Goal: Task Accomplishment & Management: Use online tool/utility

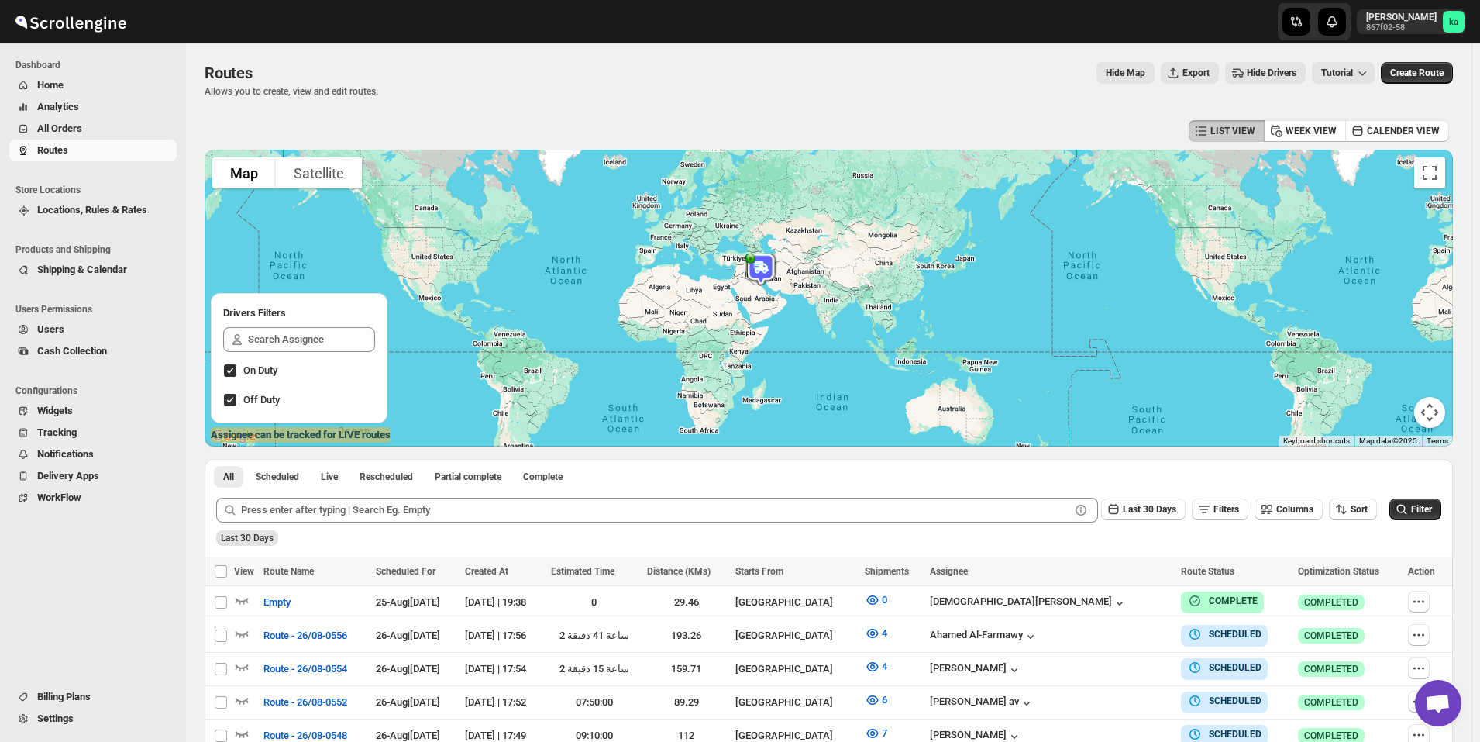
click at [77, 133] on span "All Orders" at bounding box center [59, 128] width 45 height 12
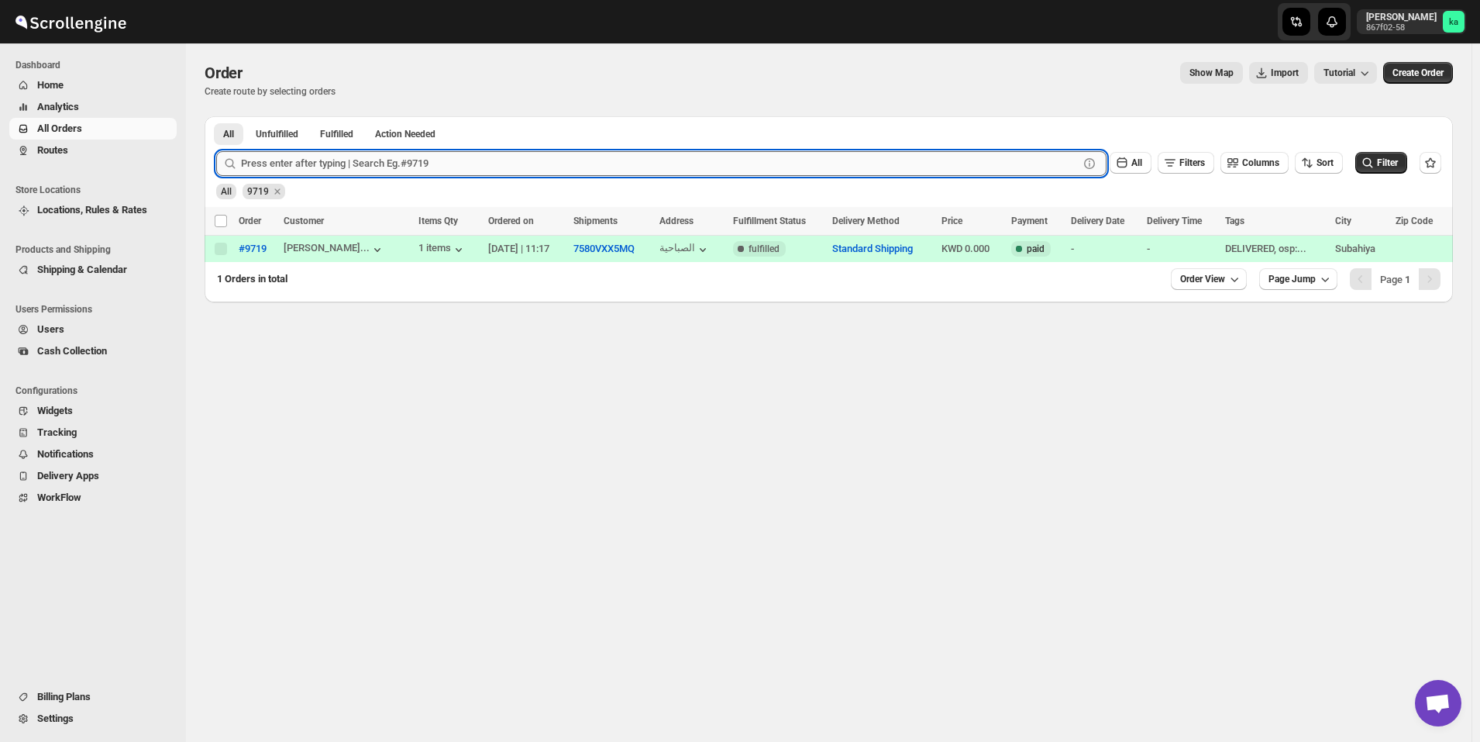
click at [504, 167] on input "text" at bounding box center [660, 163] width 838 height 25
paste input "965 506 40119"
type input "965 506 40119"
click at [504, 167] on input "965 506 40119" at bounding box center [646, 163] width 810 height 25
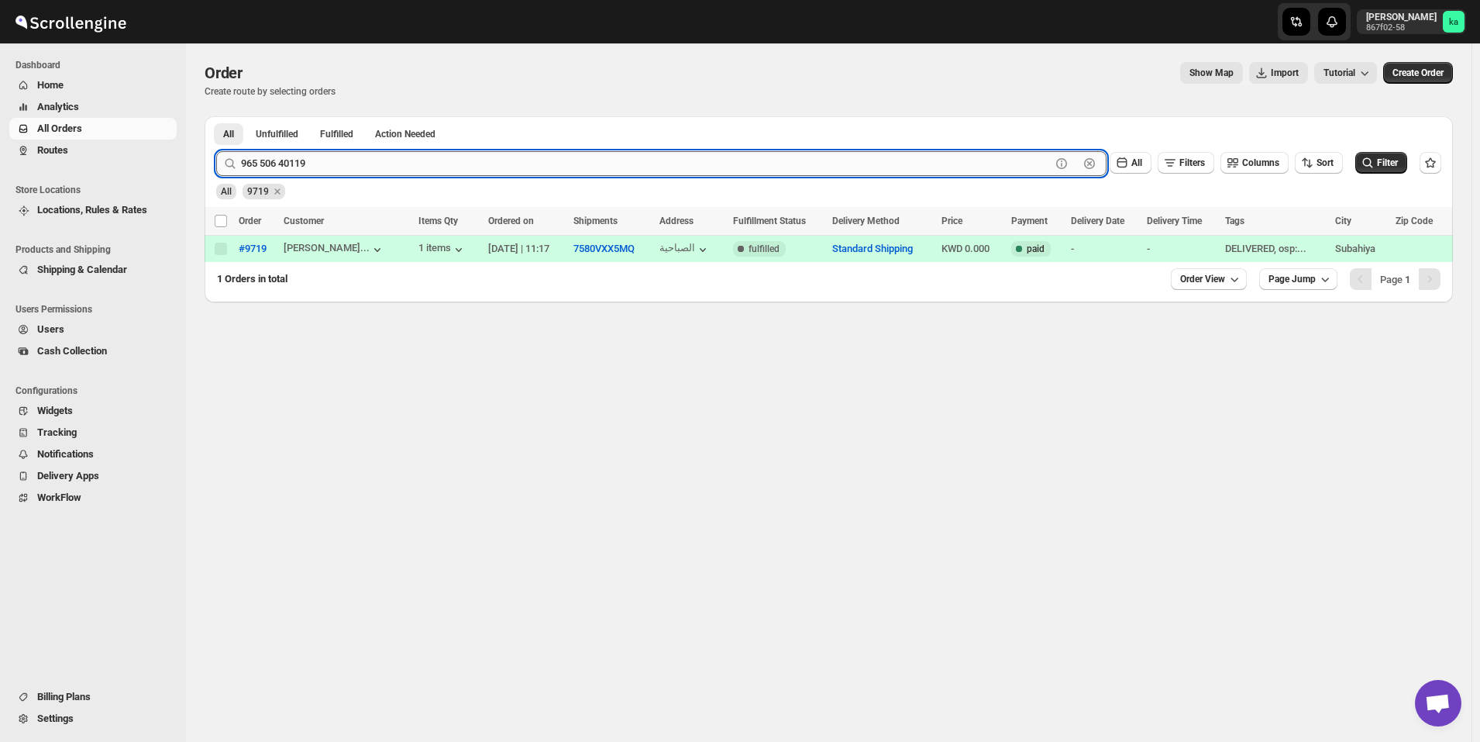
click at [501, 166] on input "965 506 40119" at bounding box center [646, 163] width 810 height 25
type input "9747"
click at [216, 116] on button "Submit" at bounding box center [238, 124] width 44 height 16
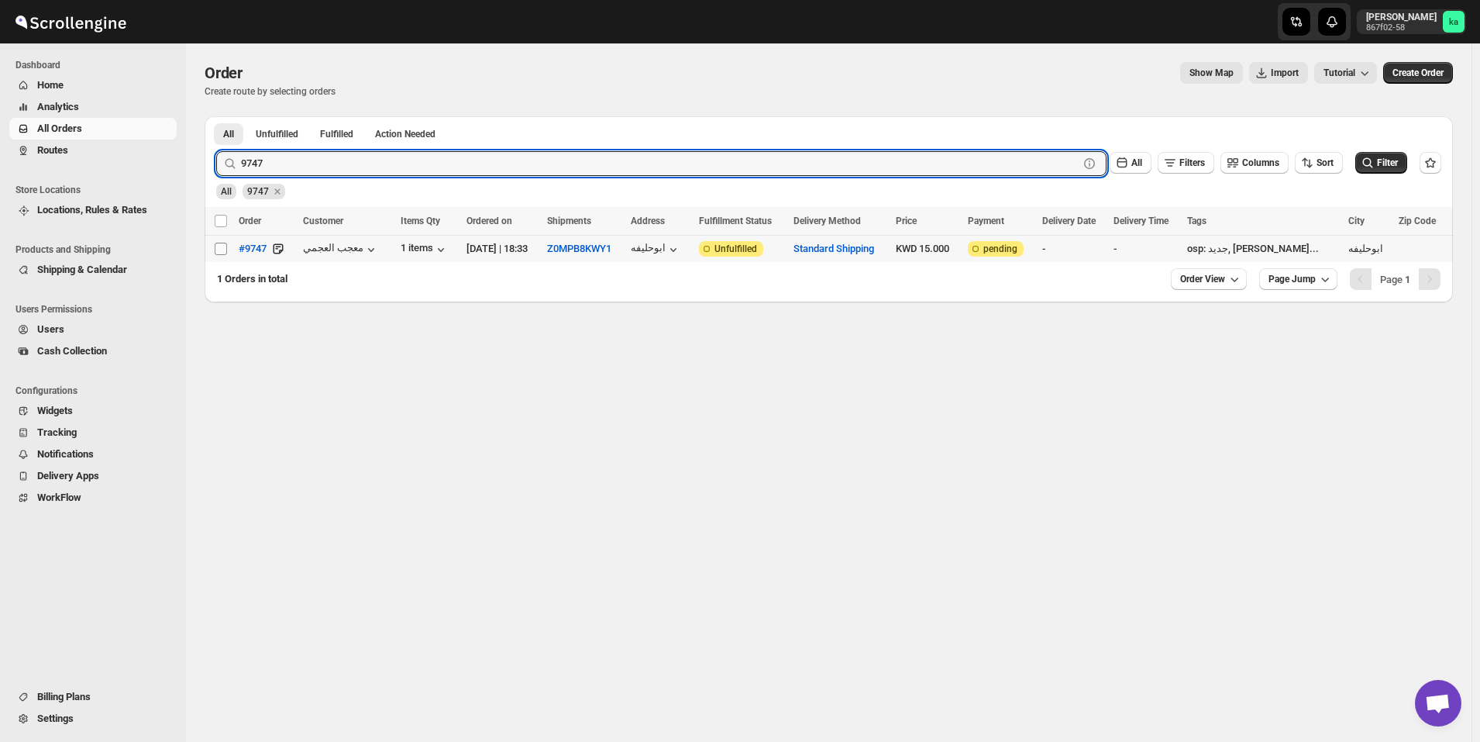
click at [221, 248] on input "Select order" at bounding box center [221, 249] width 12 height 12
checkbox input "true"
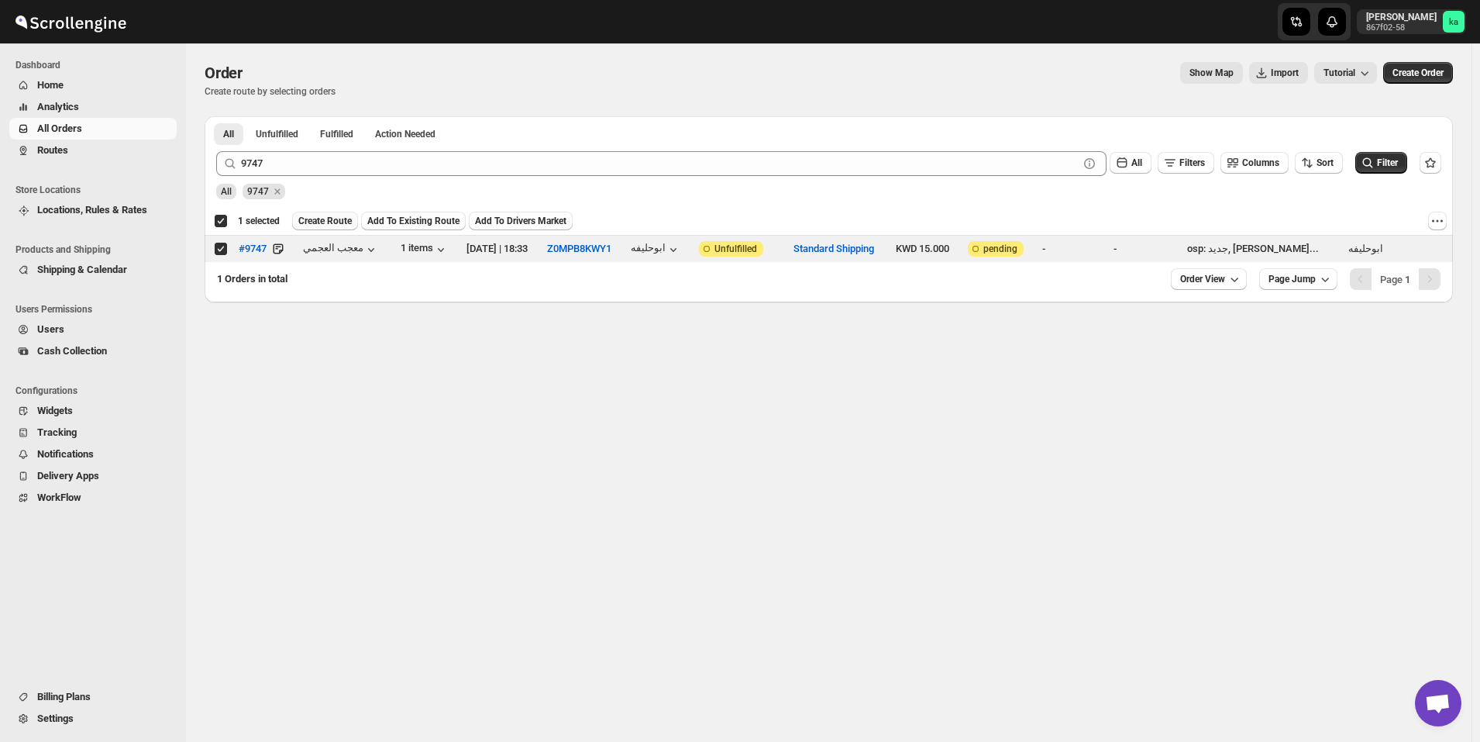
click at [312, 226] on span "Create Route" at bounding box center [324, 221] width 53 height 12
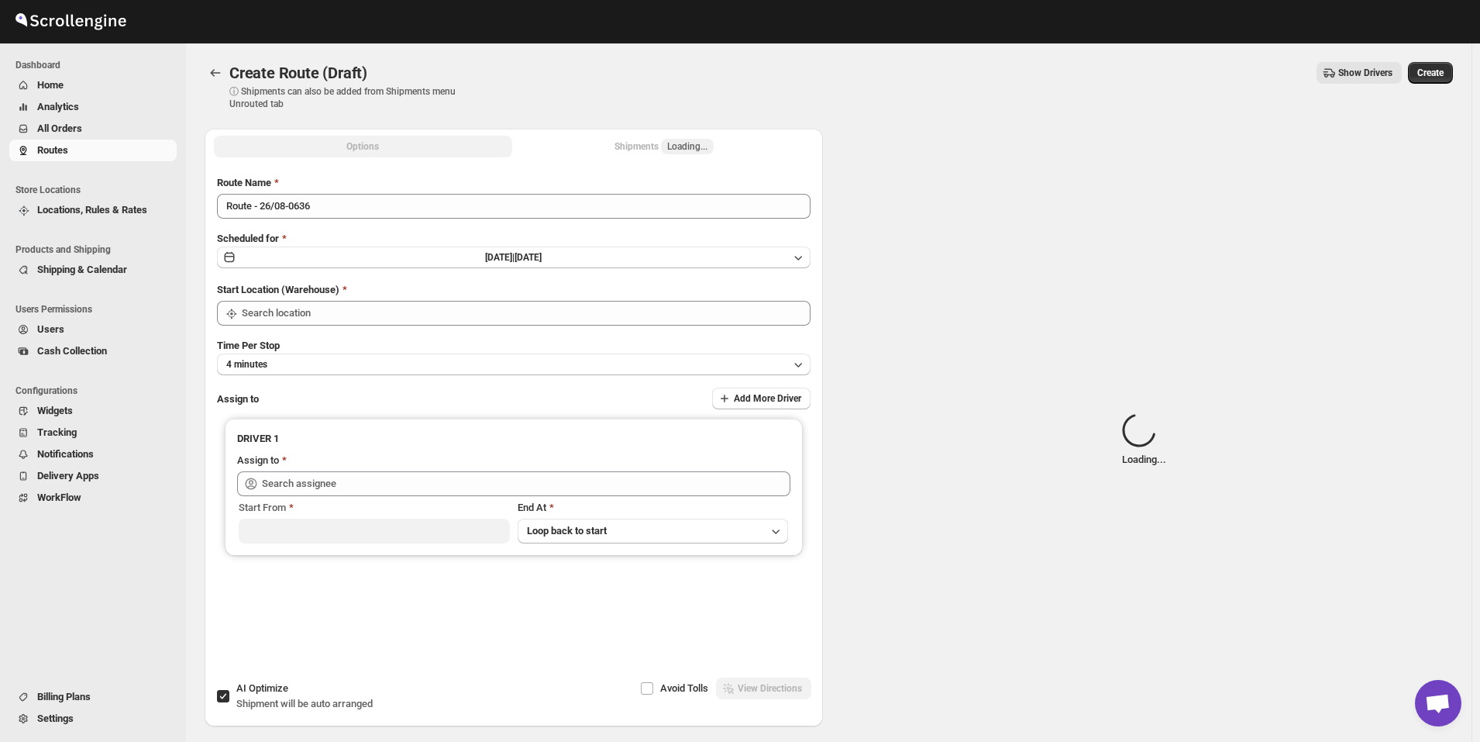
type input "[GEOGRAPHIC_DATA]"
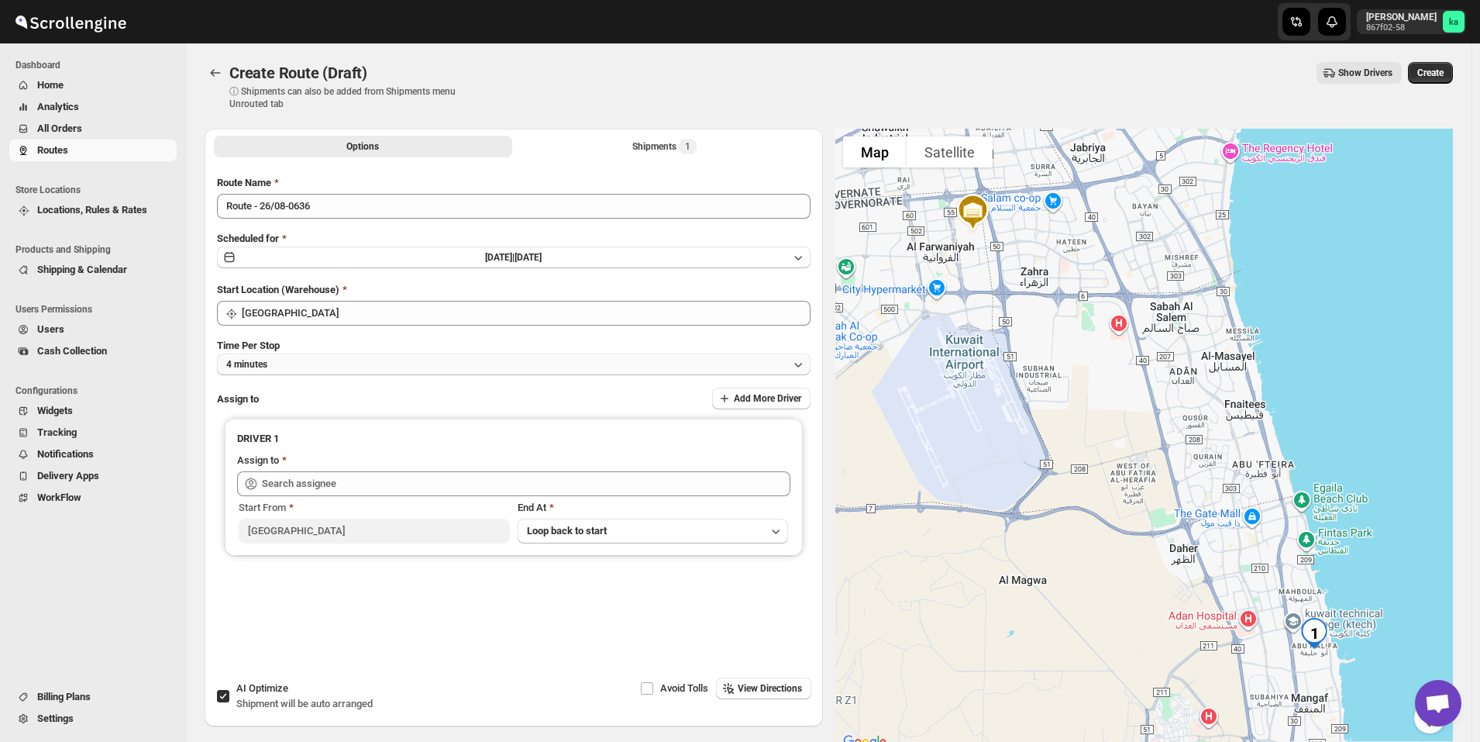
click at [326, 361] on button "4 minutes" at bounding box center [514, 364] width 594 height 22
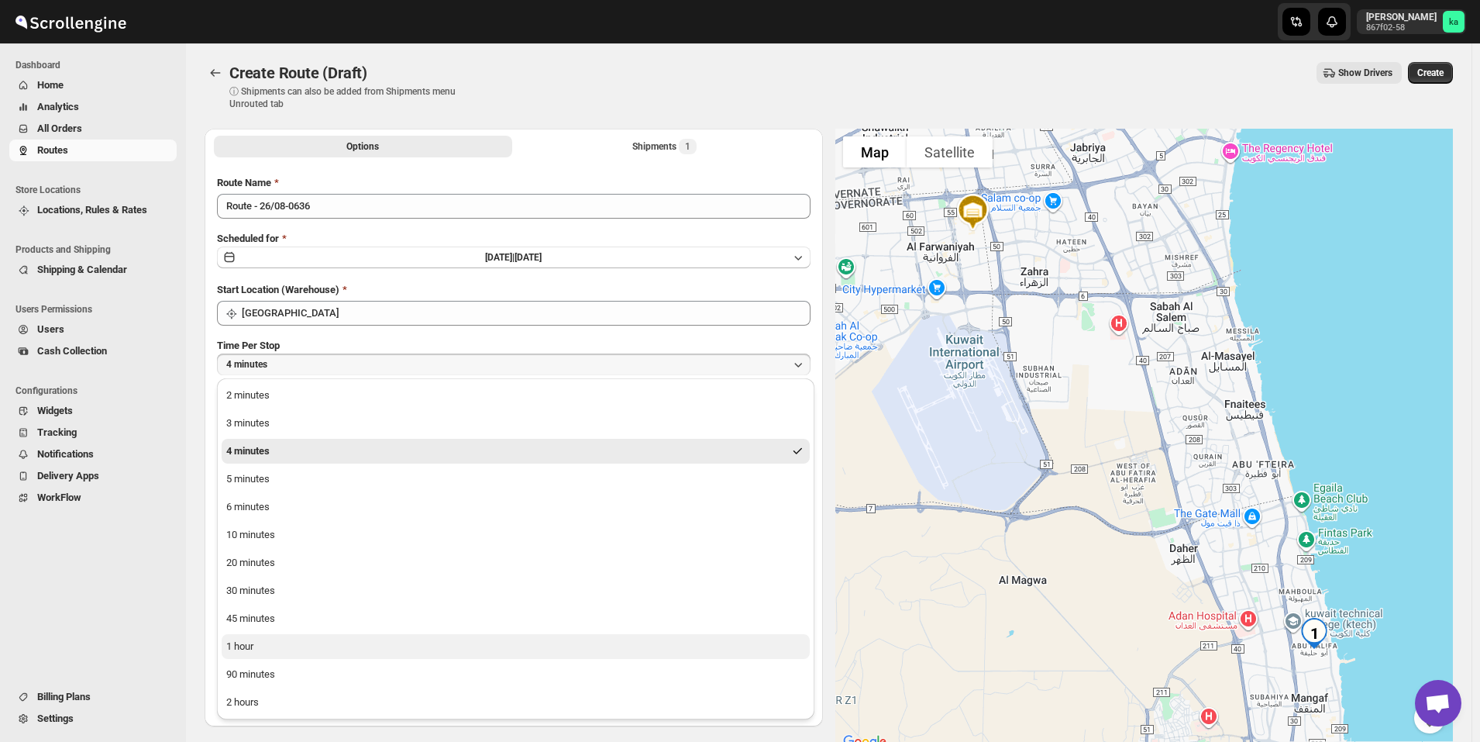
click at [299, 649] on button "1 hour" at bounding box center [516, 646] width 588 height 25
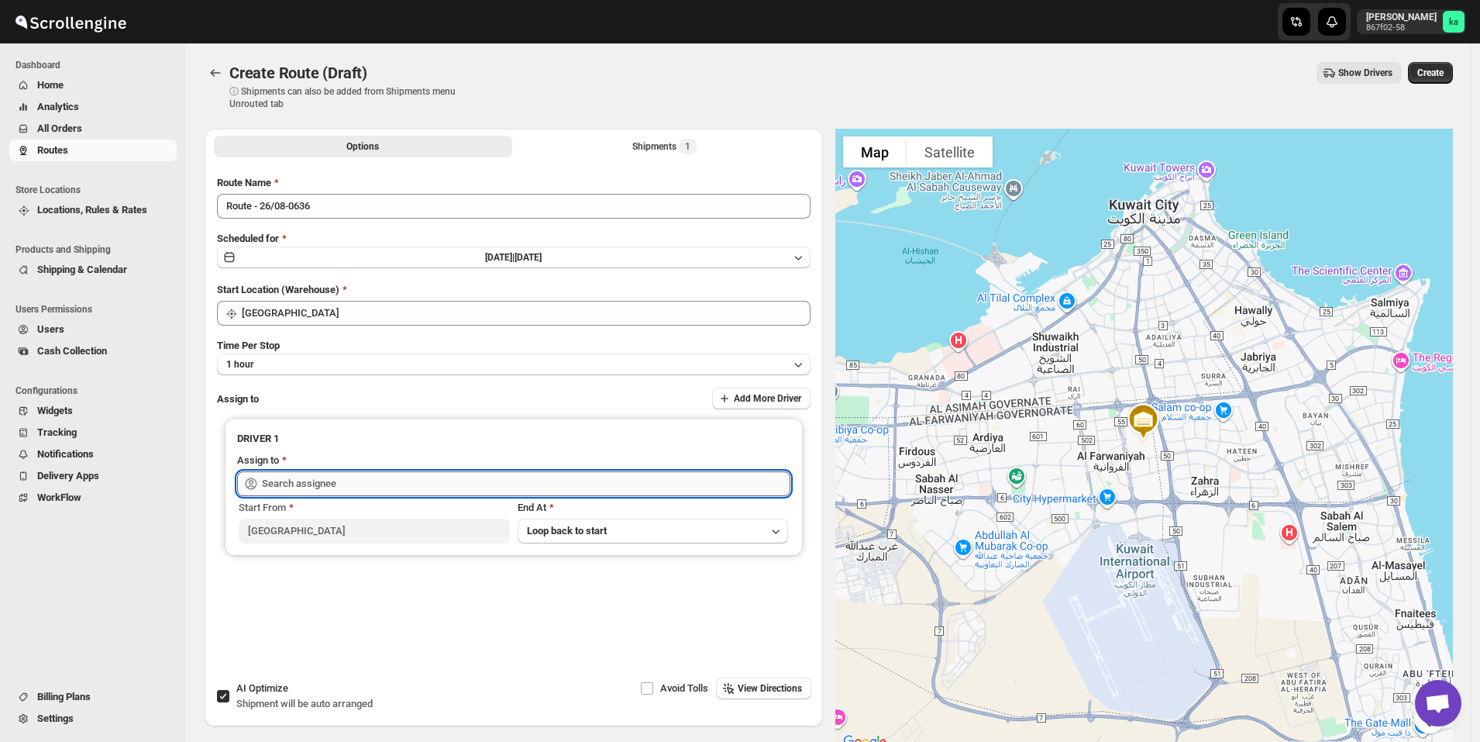
click at [356, 482] on input "text" at bounding box center [526, 483] width 529 height 25
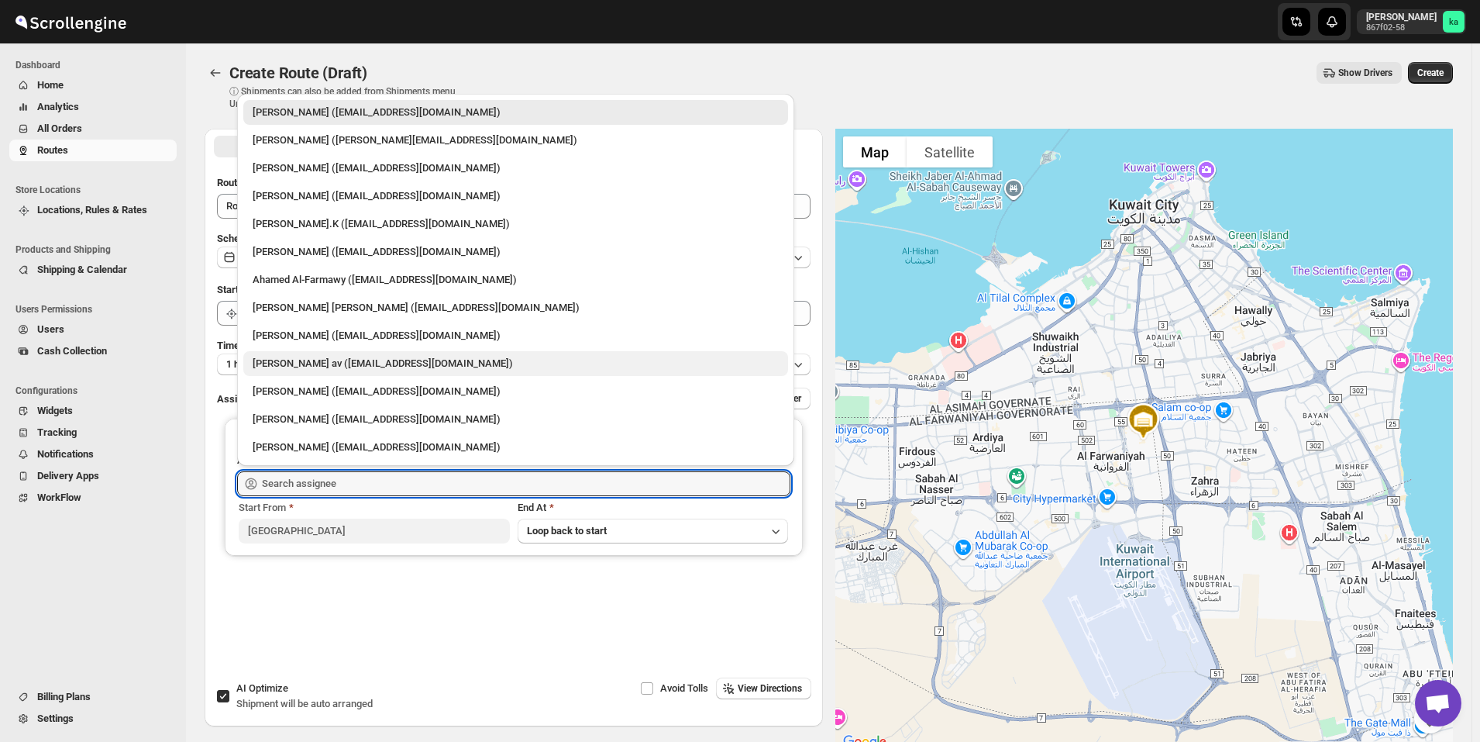
click at [298, 371] on div "[PERSON_NAME] av ([EMAIL_ADDRESS][DOMAIN_NAME])" at bounding box center [515, 363] width 545 height 25
type input "[PERSON_NAME] av ([EMAIL_ADDRESS][DOMAIN_NAME])"
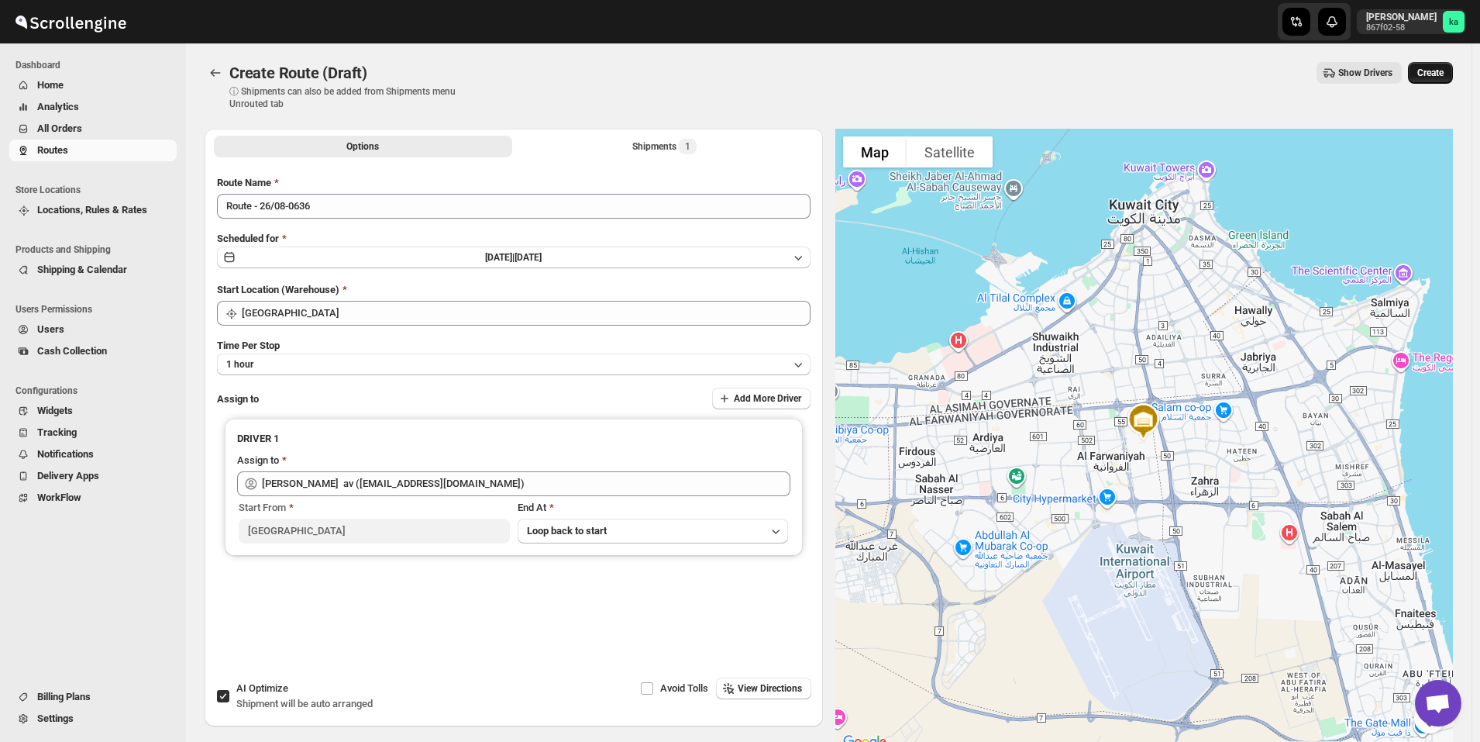
click at [1442, 76] on span "Create" at bounding box center [1430, 73] width 26 height 12
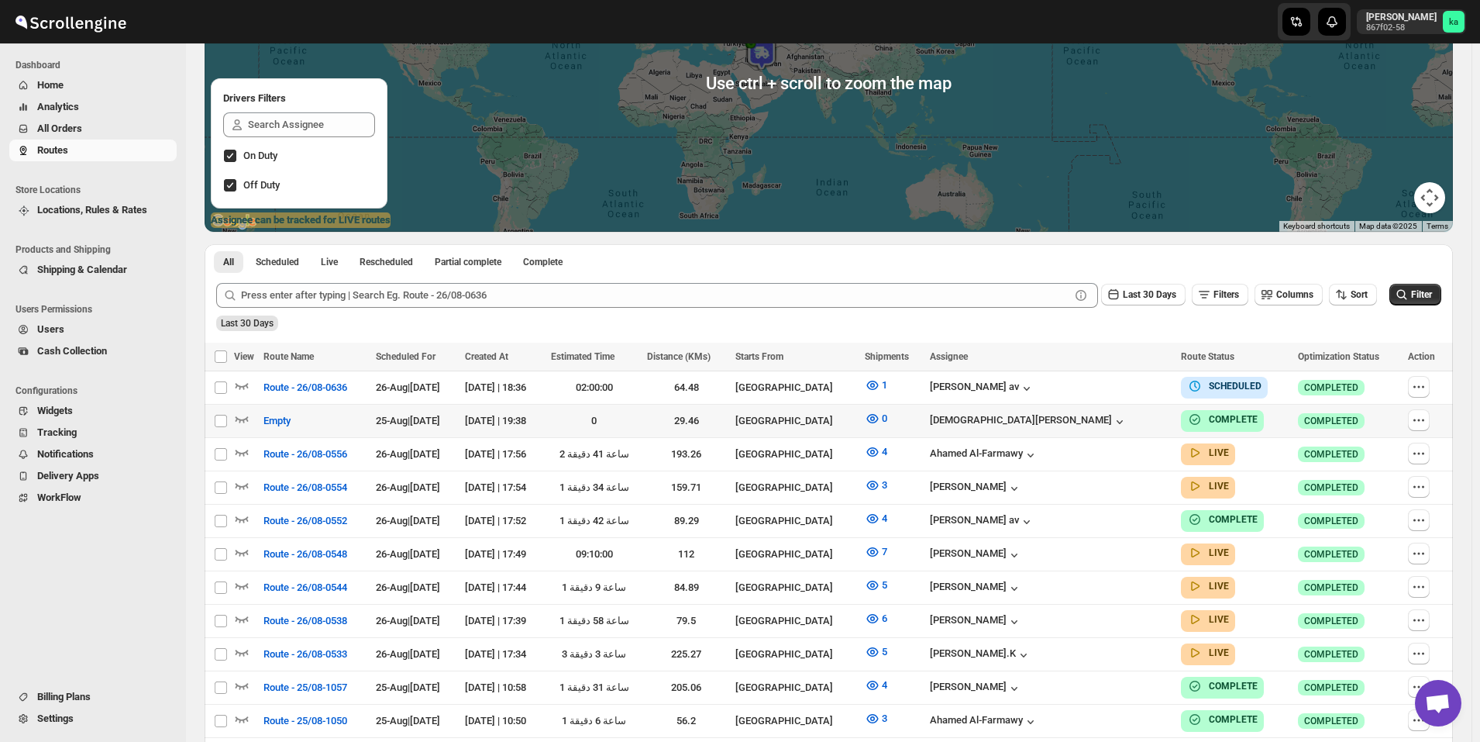
scroll to position [232, 0]
